Goal: Information Seeking & Learning: Learn about a topic

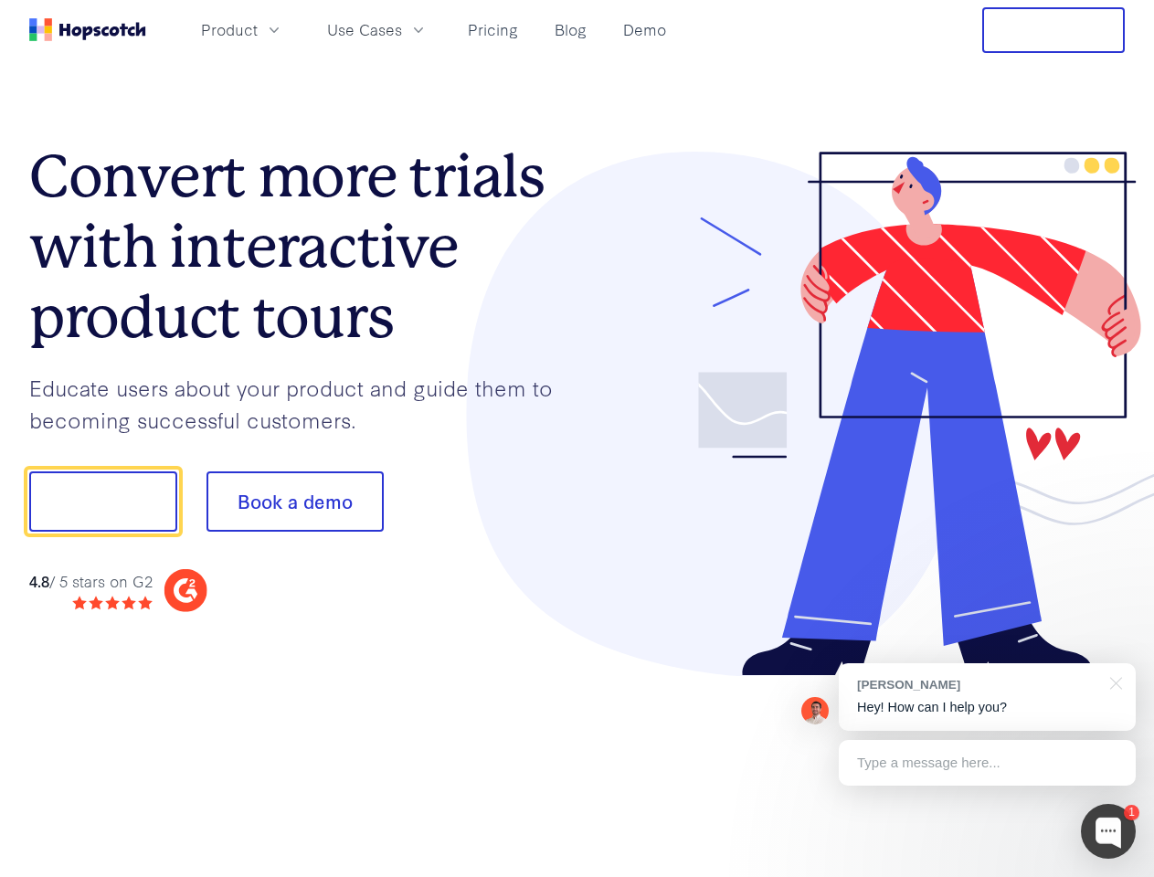
click at [577, 438] on div at bounding box center [851, 414] width 548 height 525
click at [258, 29] on span "Product" at bounding box center [229, 29] width 57 height 23
click at [402, 29] on span "Use Cases" at bounding box center [364, 29] width 75 height 23
click at [1053, 30] on button "Free Trial" at bounding box center [1053, 30] width 143 height 46
click at [102, 502] on button "Show me!" at bounding box center [103, 501] width 148 height 60
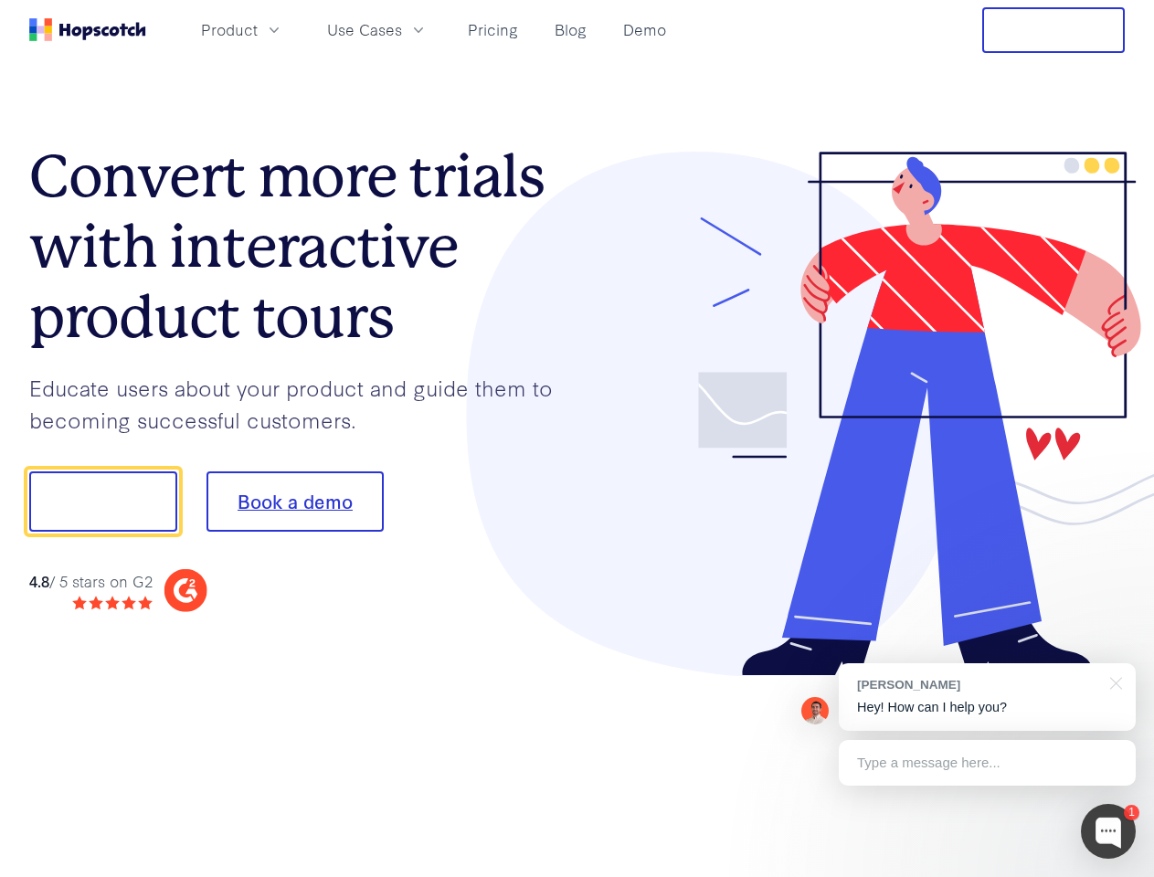
click at [294, 502] on button "Book a demo" at bounding box center [294, 501] width 177 height 60
click at [1108, 831] on div at bounding box center [1108, 831] width 55 height 55
click at [987, 697] on div "[PERSON_NAME] Hey! How can I help you?" at bounding box center [987, 697] width 297 height 68
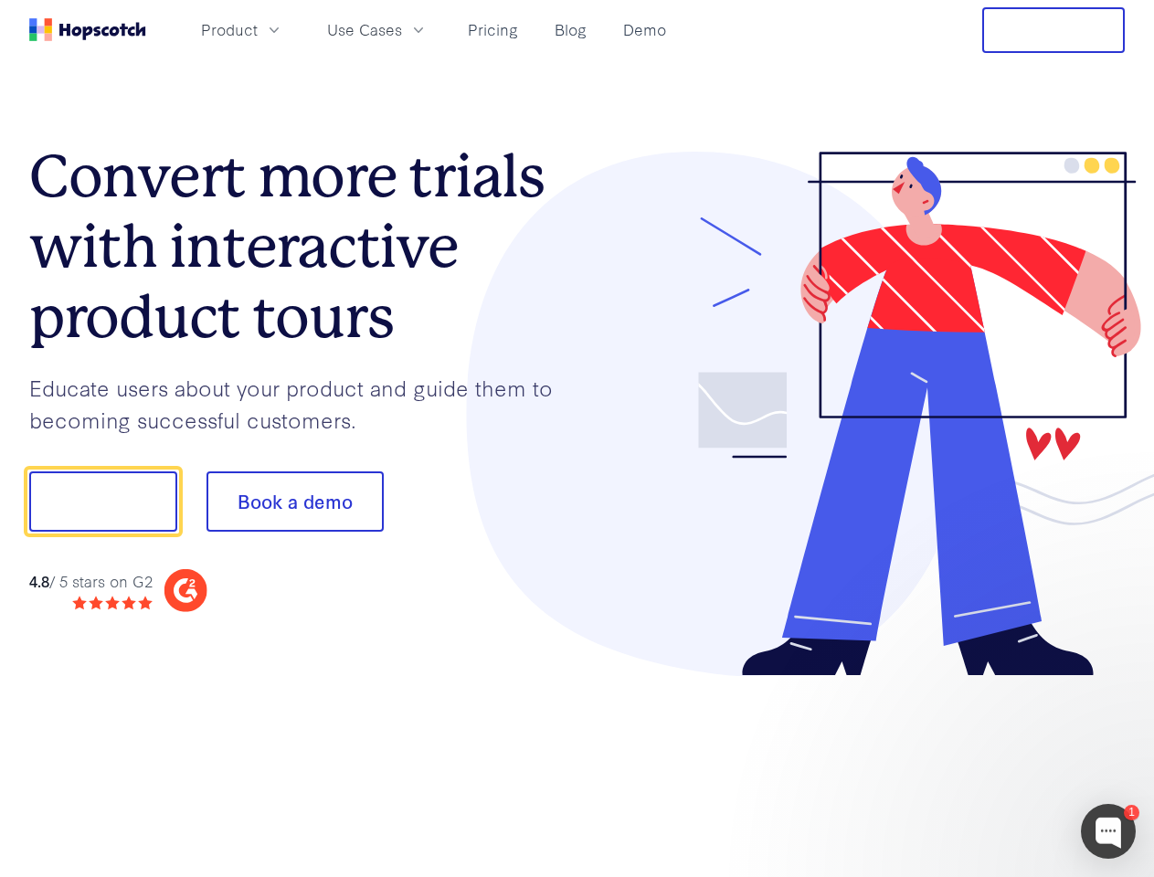
click at [1113, 681] on div at bounding box center [964, 499] width 343 height 609
click at [987, 763] on div at bounding box center [964, 621] width 343 height 364
